Goal: Task Accomplishment & Management: Complete application form

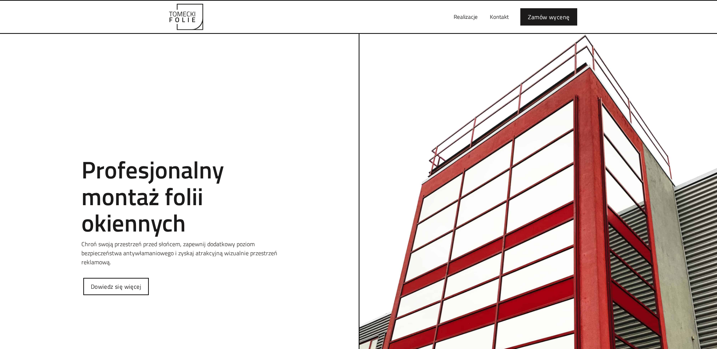
scroll to position [19, 0]
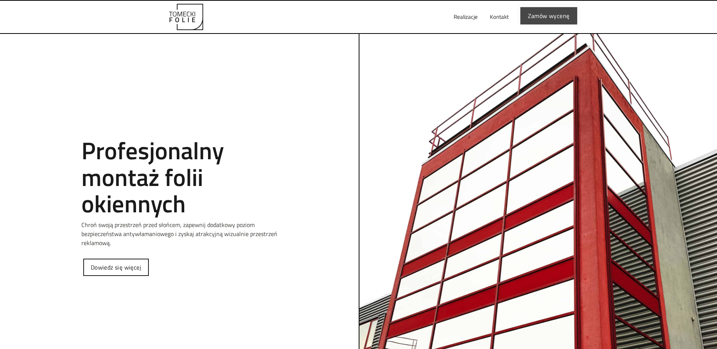
click at [538, 15] on link "Zamów wycenę" at bounding box center [549, 15] width 57 height 17
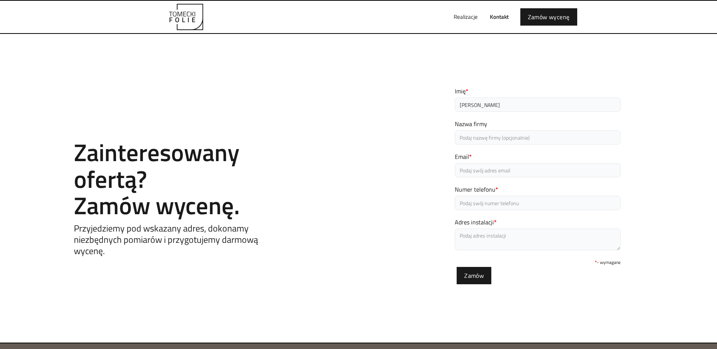
type input "Witold"
click at [466, 139] on input "Nazwa firmy" at bounding box center [538, 137] width 166 height 14
type input "KOmenda Miejska PSP we Wrocławiu"
click at [464, 169] on input "Email *" at bounding box center [538, 170] width 166 height 14
type input "w.januszek@kmpsp.wrocław.pl"
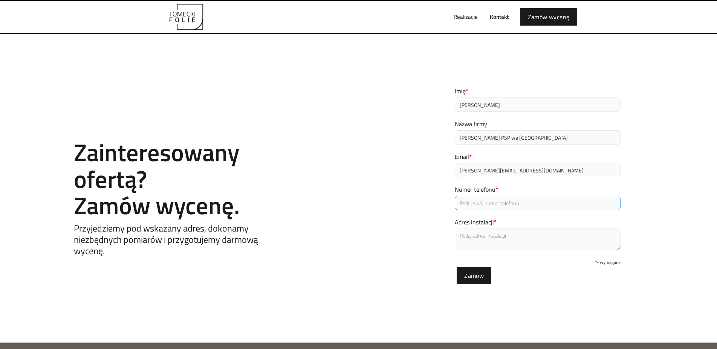
click at [468, 204] on input "Numer telefonu *" at bounding box center [538, 203] width 166 height 14
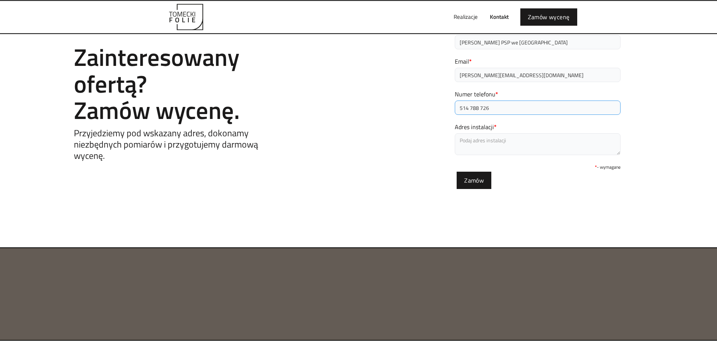
scroll to position [125, 0]
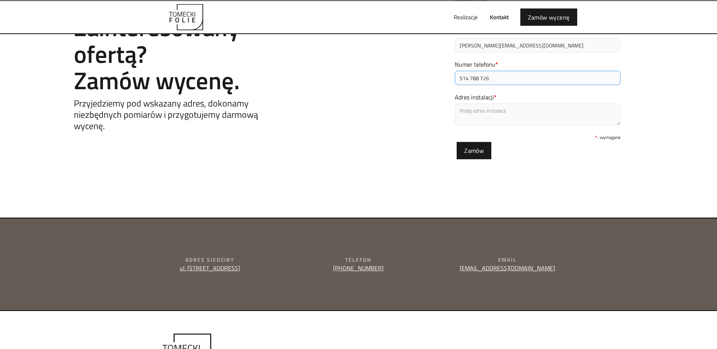
type input "514 788 726"
click at [470, 112] on textarea "Adres instalacji *" at bounding box center [538, 115] width 166 height 22
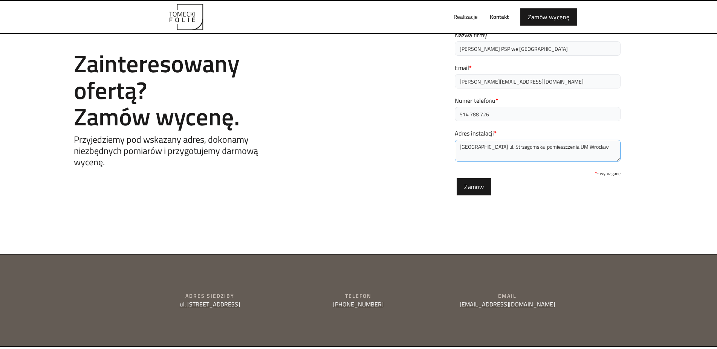
scroll to position [106, 0]
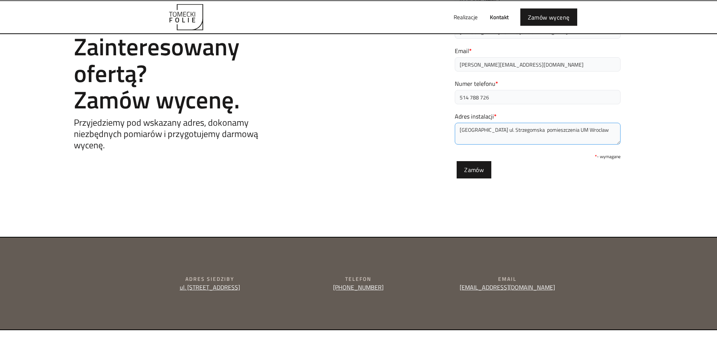
click at [575, 131] on textarea "Wrocław ul. Strzegomska pomieszczenia UM Wroclaw" at bounding box center [538, 134] width 166 height 22
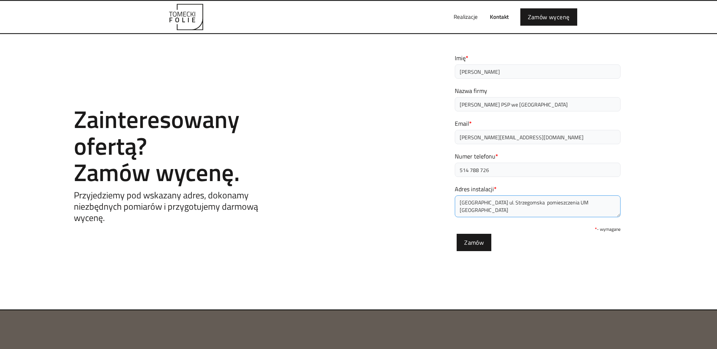
scroll to position [0, 0]
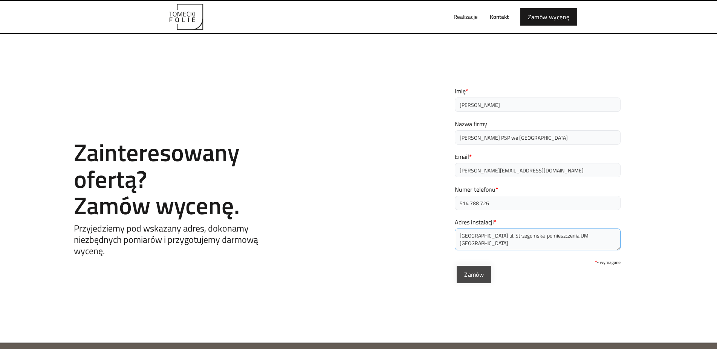
type textarea "Wrocław ul. Strzegomska pomieszczenia UM Wrocław"
click at [476, 273] on input "Zamów" at bounding box center [474, 274] width 35 height 17
type input "Proszę czekać..."
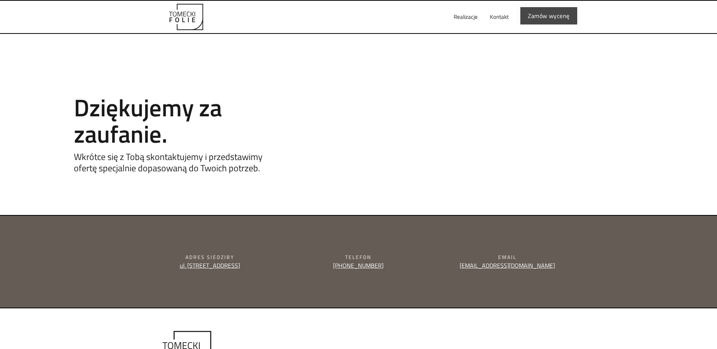
click at [547, 18] on link "Zamów wycenę" at bounding box center [549, 15] width 57 height 17
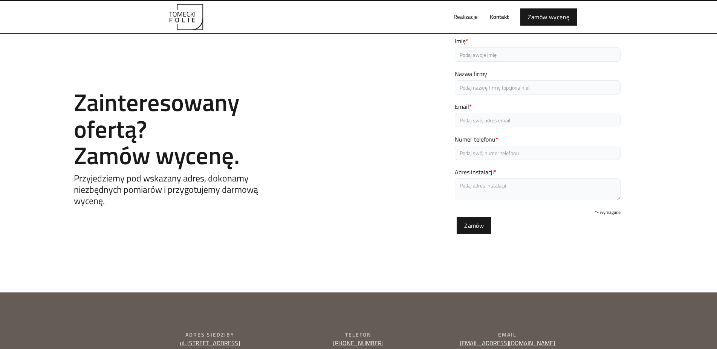
scroll to position [48, 0]
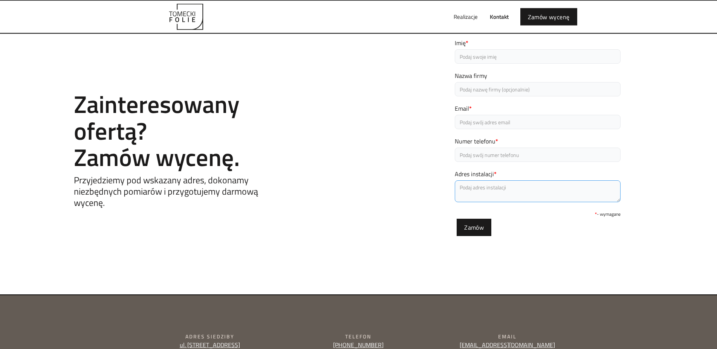
click at [512, 192] on textarea "Adres instalacji *" at bounding box center [538, 192] width 166 height 22
click at [458, 57] on input "Imię *" at bounding box center [538, 57] width 166 height 14
type input "Witold"
click at [463, 89] on input "Nazwa firmy" at bounding box center [538, 90] width 166 height 14
click at [467, 93] on input "KOmenda Miejska PSP we Wrocławiu" at bounding box center [538, 90] width 166 height 14
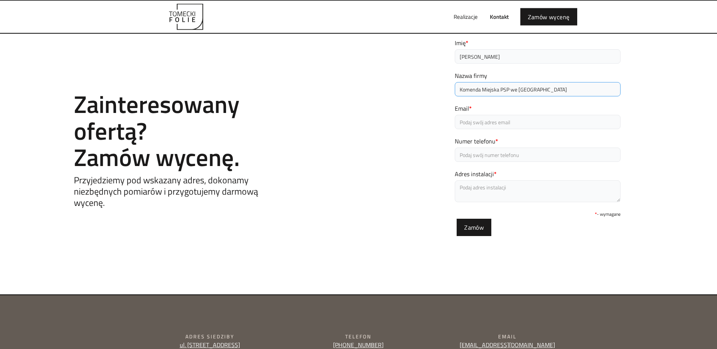
type input "Komenda Miejska PSP we Wrocławiu"
click at [474, 110] on label "Email *" at bounding box center [538, 108] width 166 height 9
click at [474, 115] on input "Email *" at bounding box center [538, 122] width 166 height 14
type input "w.januszek@kmpsp.wrocław.pl"
click at [467, 159] on input "Numer telefonu *" at bounding box center [538, 155] width 166 height 14
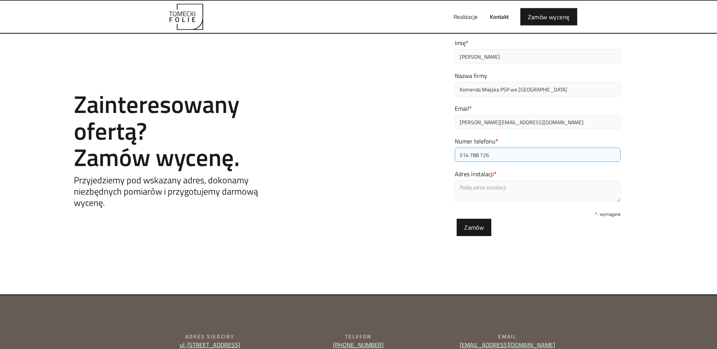
type input "514 788 726"
click at [464, 190] on textarea "Adres instalacji *" at bounding box center [538, 192] width 166 height 22
click at [554, 187] on textarea "ul.Strzegomska pomieszczenia UM Strażą Pożarna" at bounding box center [538, 192] width 166 height 22
click at [577, 189] on textarea "ul.Strzegomska pomieszczenia UM Straż Pożarna" at bounding box center [538, 192] width 166 height 22
click at [538, 188] on textarea "ul.Strzegomska pomieszczenia UM Straż Pożarna" at bounding box center [538, 192] width 166 height 22
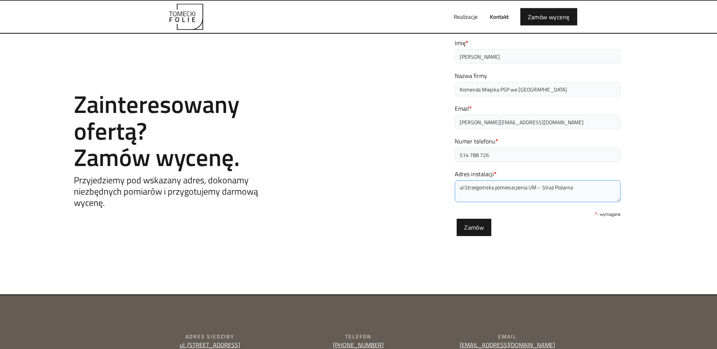
click at [575, 189] on textarea "ul.Strzegomska pomieszczenia UM - Straż Pożarna" at bounding box center [538, 192] width 166 height 22
click at [489, 190] on textarea "ul.Strzegomska pomieszczenia UM - Straż Pożarna Oklejenie okin 2 szt otaz drzwi…" at bounding box center [538, 192] width 166 height 22
click at [497, 191] on textarea "ul.Strzegomska pomieszczenia UM - Straż Pożarna Oklejenie okien 2 szt otaz drzw…" at bounding box center [538, 192] width 166 height 22
click at [513, 192] on textarea "ul.Strzegomska pomieszczenia UM - Straż Pożarna Oklejenie okien 4 szt otaz drzw…" at bounding box center [538, 192] width 166 height 22
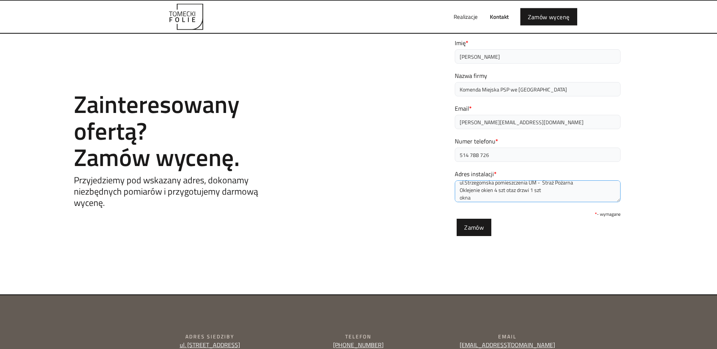
click at [510, 192] on textarea "ul.Strzegomska pomieszczenia UM - Straż Pożarna Oklejenie okien 4 szt otaz drzw…" at bounding box center [538, 192] width 166 height 22
click at [478, 201] on textarea "ul.Strzegomska pomieszczenia UM - Straż Pożarna Oklejenie okien 4 szt oraz drzw…" at bounding box center [538, 192] width 166 height 22
click at [486, 197] on textarea "ul.Strzegomska pomieszczenia UM - Straż Pożarna Oklejenie okien 4 szt oraz drzw…" at bounding box center [538, 192] width 166 height 22
click at [519, 197] on textarea "ul.Strzegomska pomieszczenia UM - Straż Pożarna Oklejenie okien 4 szt oraz drzw…" at bounding box center [538, 192] width 166 height 22
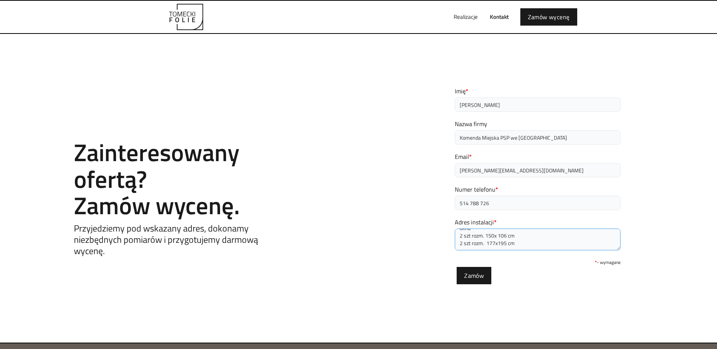
scroll to position [0, 0]
click at [497, 244] on textarea "ul.Strzegomska pomieszczenia UM - Straż Pożarna Oklejenie okien 4 szt oraz drzw…" at bounding box center [538, 240] width 166 height 22
click at [533, 244] on textarea "ul.Strzegomska pomieszczenia UM - Straż Pożarna Oklejenie okien 3 szt oraz drzw…" at bounding box center [538, 240] width 166 height 22
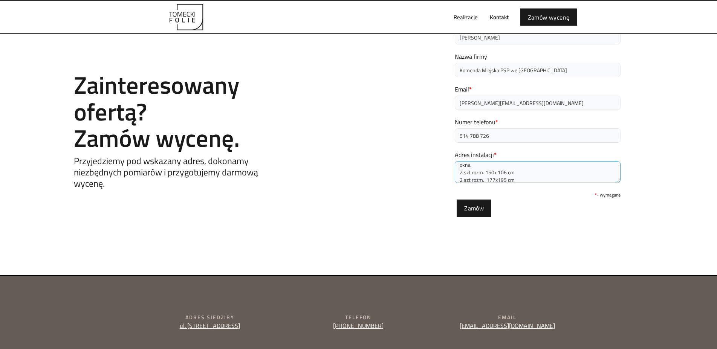
scroll to position [30, 0]
click at [506, 170] on textarea "ul.Strzegomska pomieszczenia UM - Straż Pożarna Oklejenie okien 3 szt oraz drzw…" at bounding box center [538, 172] width 166 height 22
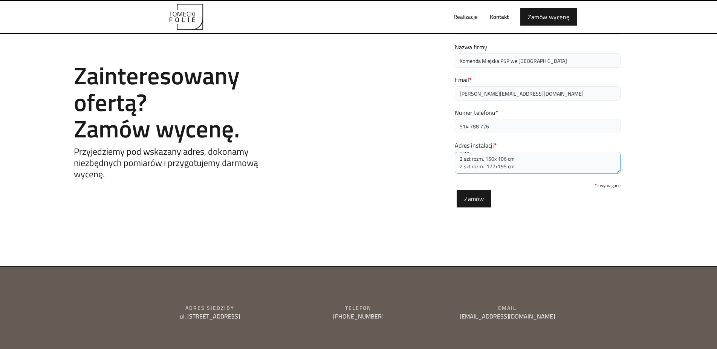
scroll to position [67, 0]
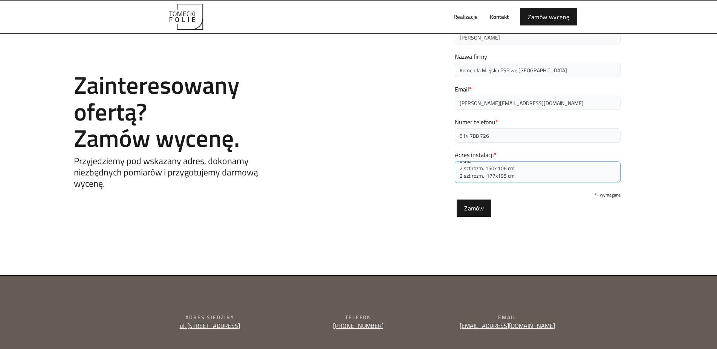
click at [464, 170] on textarea "ul.Strzegomska pomieszczenia UM - Straż Pożarna Oklejenie okien 3 szt oraz drzw…" at bounding box center [538, 173] width 166 height 22
click at [506, 170] on textarea "ul.Strzegomska pomieszczenia UM - Straż Pożarna Oklejenie okien 3 szt oraz drzw…" at bounding box center [538, 173] width 166 height 22
click at [521, 169] on textarea "ul.Strzegomska pomieszczenia UM - Straż Pożarna Oklejenie okien 3 szt oraz drzw…" at bounding box center [538, 173] width 166 height 22
type textarea "ul.Strzegomska pomieszczenia UM - Straż Pożarna Oklejenie okien 3 szt oraz drzw…"
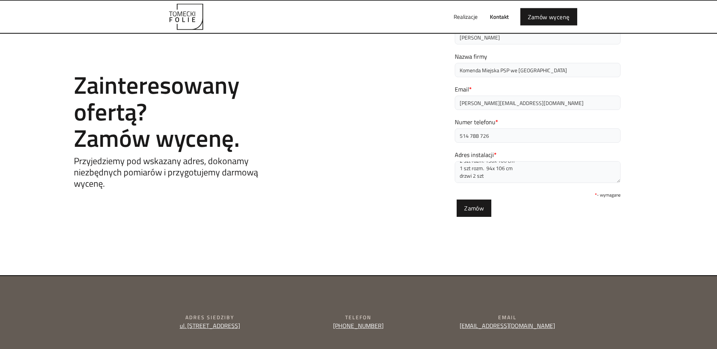
click at [655, 229] on div "Contact Zainteresowany ofertą? Zamów wycenę. Przyjedziemy pod wskazany adres, d…" at bounding box center [358, 122] width 717 height 234
